Goal: Task Accomplishment & Management: Manage account settings

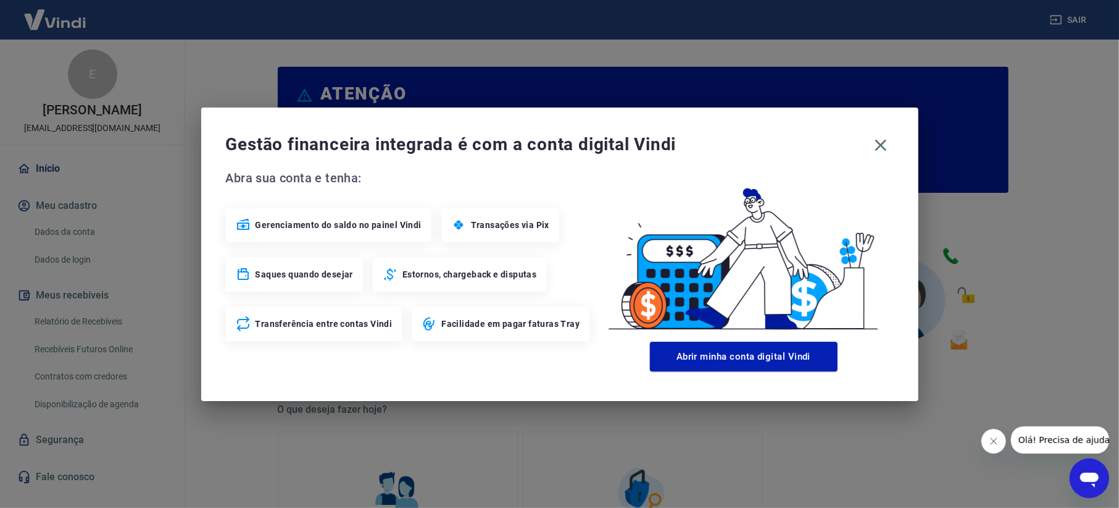
click at [888, 161] on div "Gestão financeira integrada é com a conta digital Vindi Abra sua conta e tenha:…" at bounding box center [560, 253] width 718 height 293
click at [879, 151] on icon "button" at bounding box center [881, 145] width 20 height 20
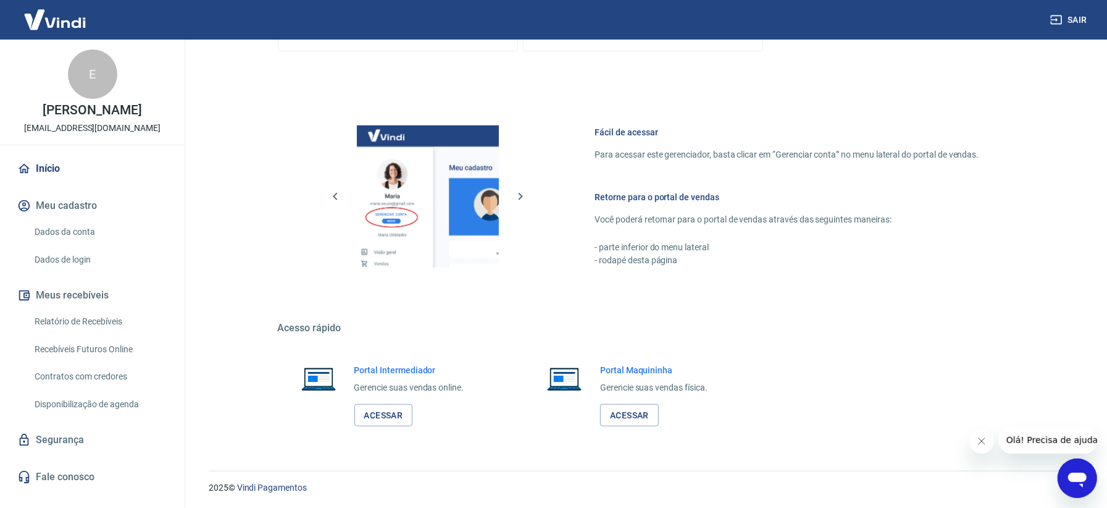
scroll to position [584, 0]
click at [405, 413] on link "Acessar" at bounding box center [383, 414] width 59 height 23
click at [96, 294] on button "Meus recebíveis" at bounding box center [92, 295] width 155 height 27
click at [102, 257] on link "Dados de login" at bounding box center [100, 259] width 140 height 25
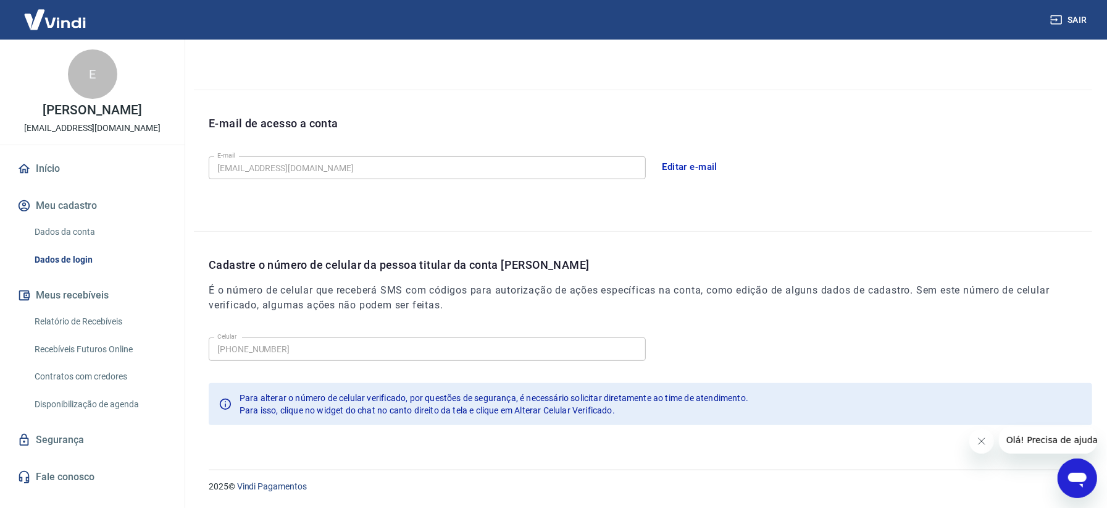
scroll to position [283, 0]
click at [329, 182] on div "E-mail [EMAIL_ADDRESS][DOMAIN_NAME] E-mail" at bounding box center [427, 167] width 437 height 30
click at [112, 222] on link "Dados da conta" at bounding box center [100, 231] width 140 height 25
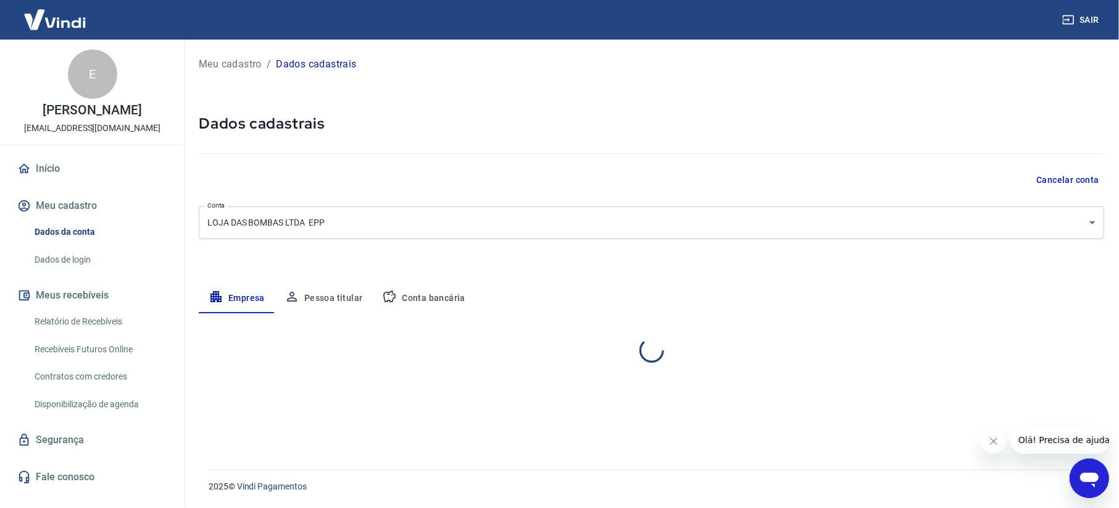
select select "RO"
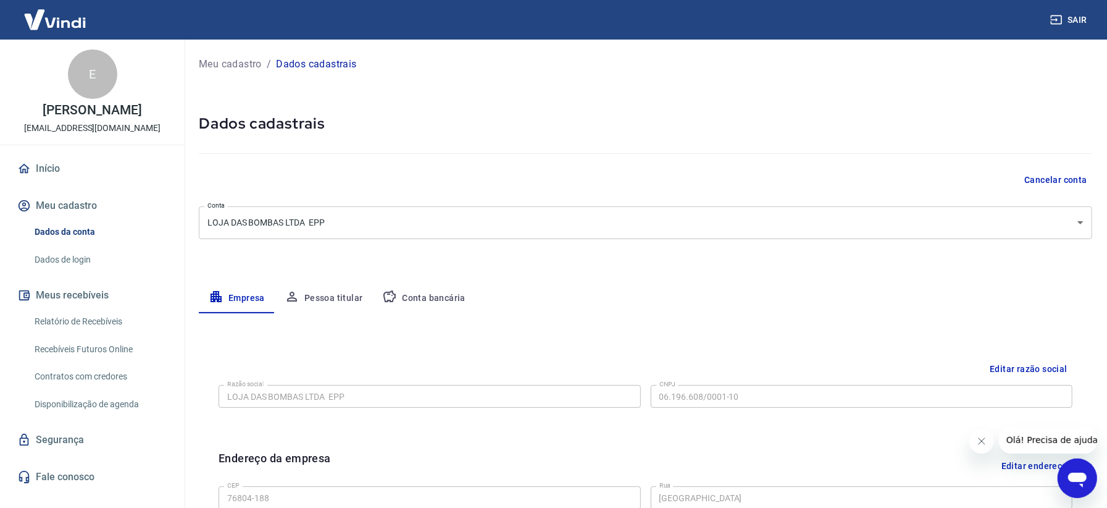
click at [346, 299] on button "Pessoa titular" at bounding box center [324, 298] width 98 height 30
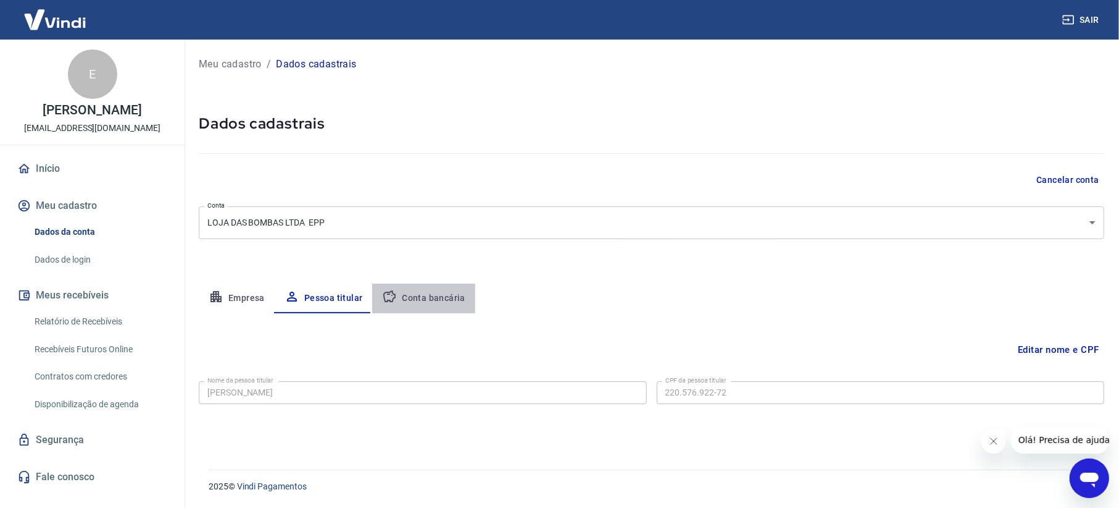
click at [445, 303] on button "Conta bancária" at bounding box center [423, 298] width 103 height 30
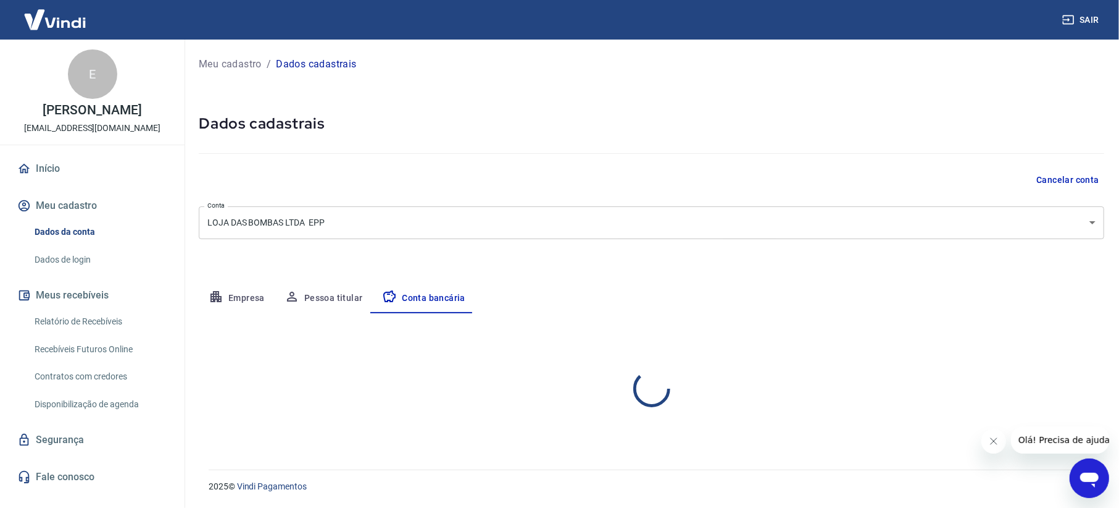
select select "1"
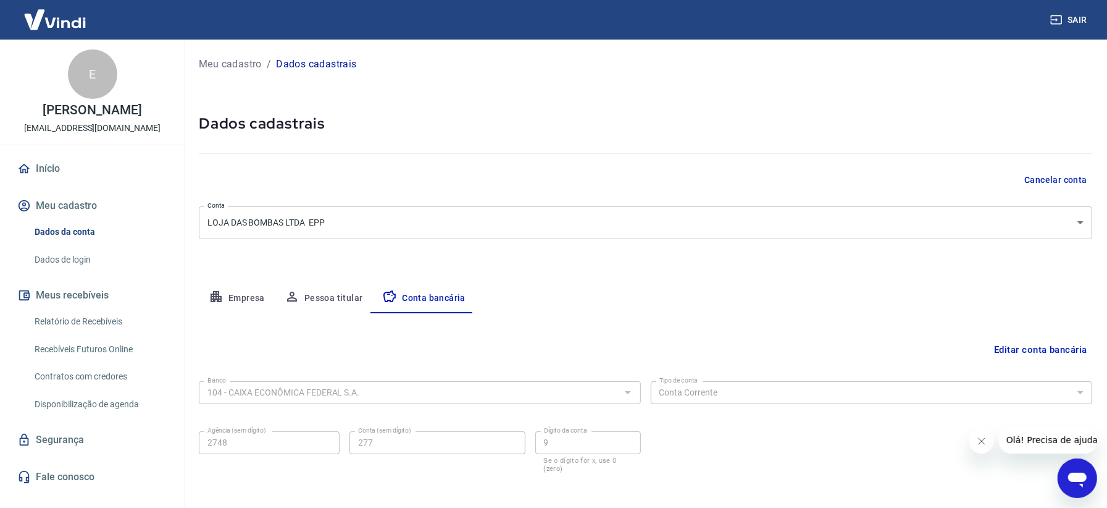
click at [78, 168] on link "Início" at bounding box center [92, 168] width 155 height 27
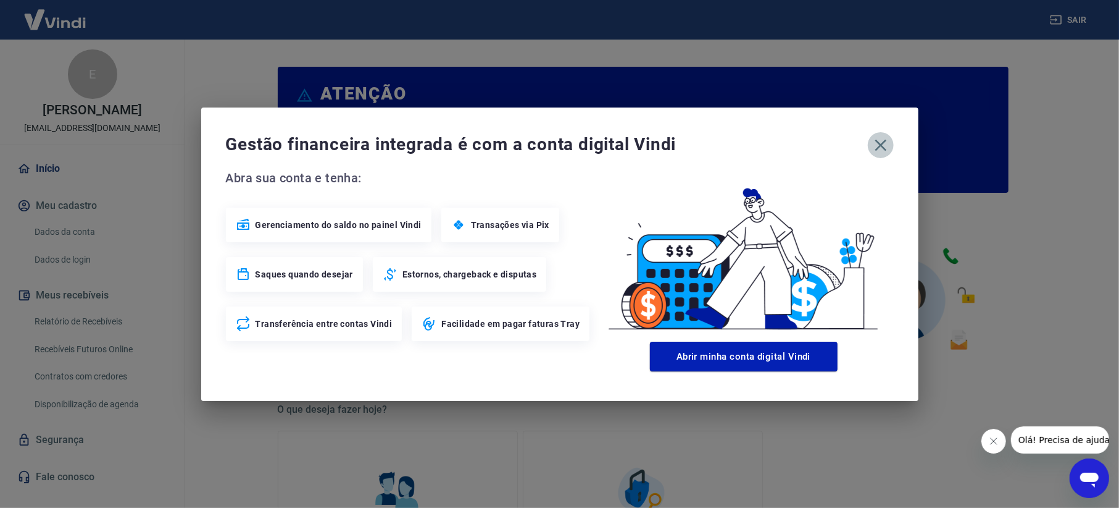
click at [876, 143] on icon "button" at bounding box center [881, 145] width 20 height 20
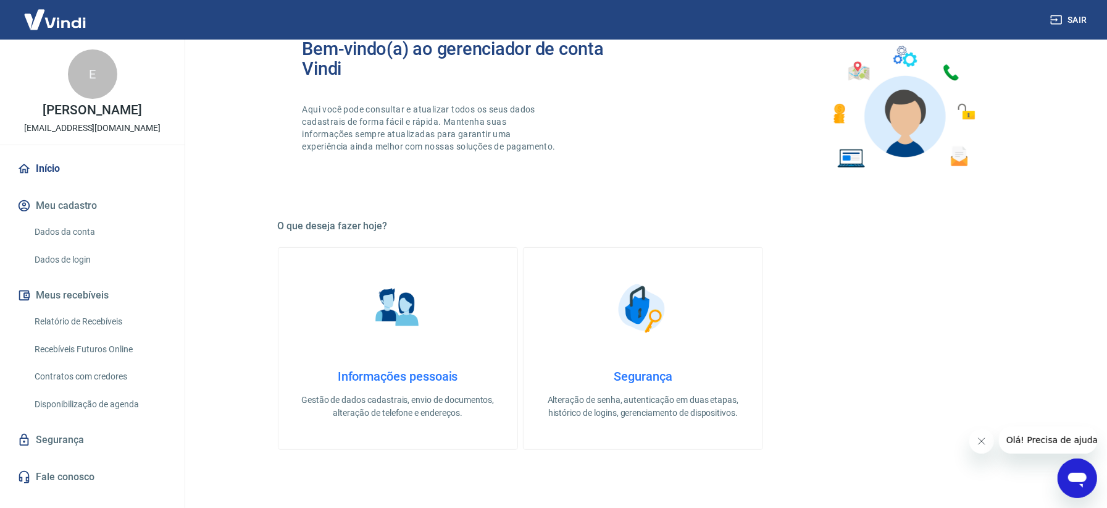
scroll to position [247, 0]
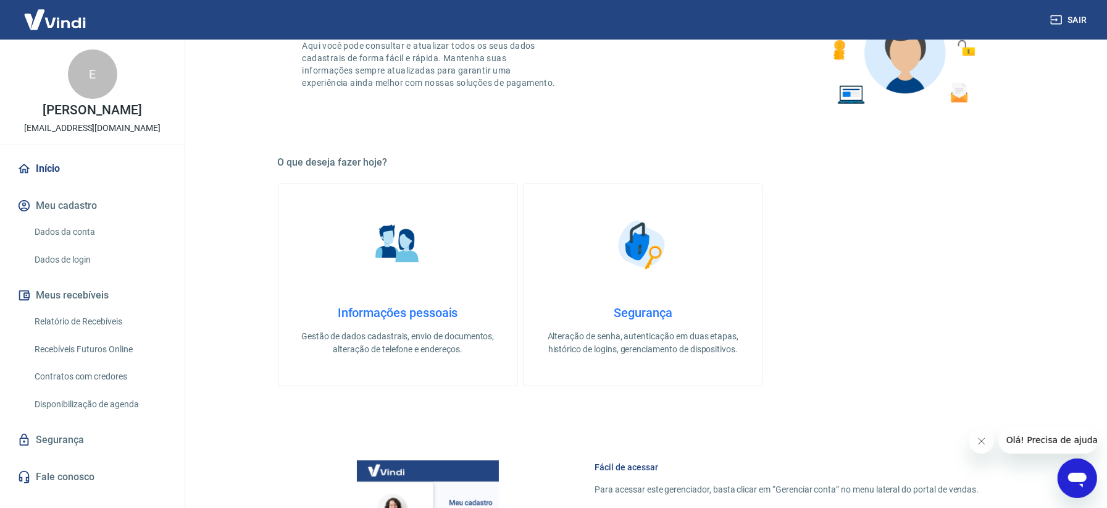
click at [102, 433] on link "Segurança" at bounding box center [92, 439] width 155 height 27
